Goal: Task Accomplishment & Management: Manage account settings

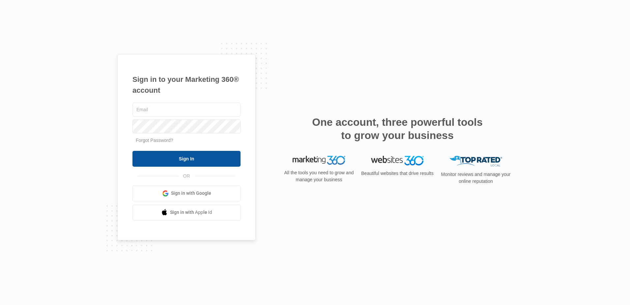
type input "[EMAIL_ADDRESS][DOMAIN_NAME]"
click at [209, 156] on input "Sign In" at bounding box center [187, 159] width 108 height 16
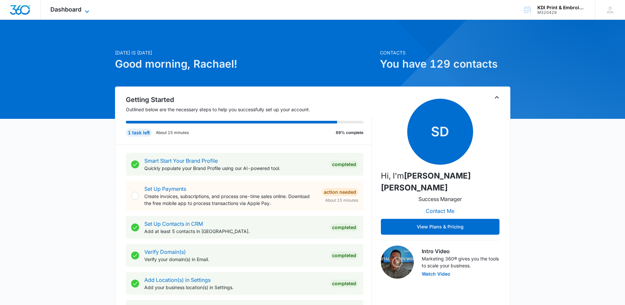
click at [76, 11] on span "Dashboard" at bounding box center [65, 9] width 31 height 7
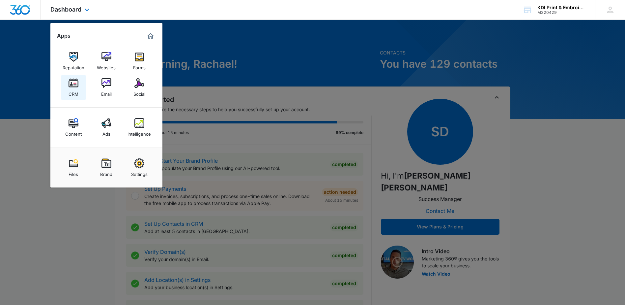
click at [75, 84] on img at bounding box center [74, 83] width 10 height 10
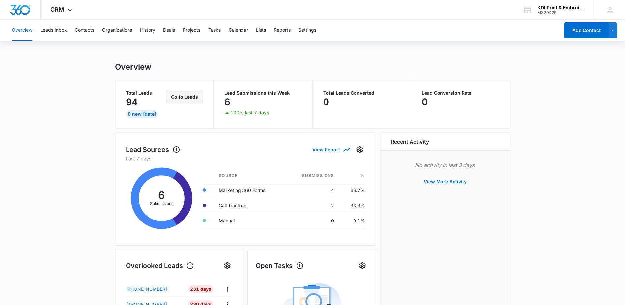
click at [181, 96] on button "Go to Leads" at bounding box center [184, 97] width 37 height 13
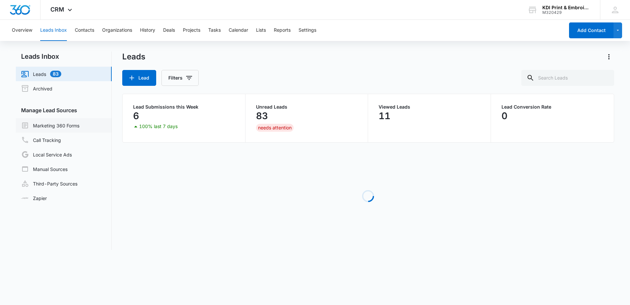
click at [52, 126] on link "Marketing 360 Forms" at bounding box center [50, 125] width 58 height 8
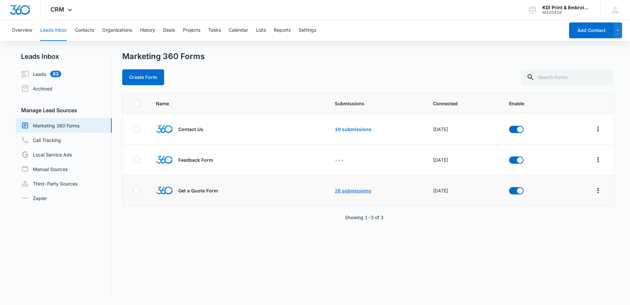
click at [349, 191] on link "26 submissions" at bounding box center [353, 191] width 37 height 6
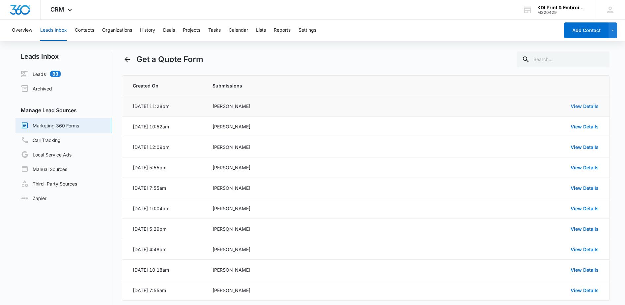
click at [581, 104] on link "View Details" at bounding box center [585, 106] width 28 height 6
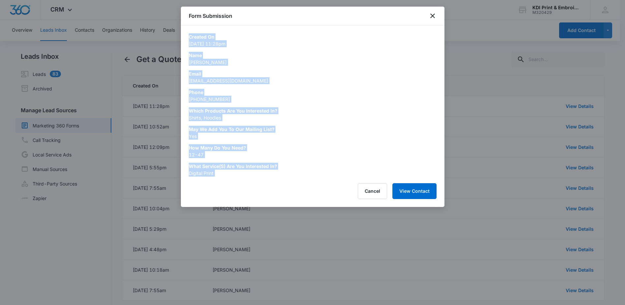
drag, startPoint x: 239, startPoint y: 181, endPoint x: 188, endPoint y: 38, distance: 151.8
click at [188, 38] on div "Form Submission Created On [DATE] 11:28pm Name [PERSON_NAME] Email [EMAIL_ADDRE…" at bounding box center [313, 107] width 264 height 200
copy div "Created On [DATE] 11:28pm Name [PERSON_NAME] Email [EMAIL_ADDRESS][DOMAIN_NAME]…"
